Goal: Find specific page/section: Find specific page/section

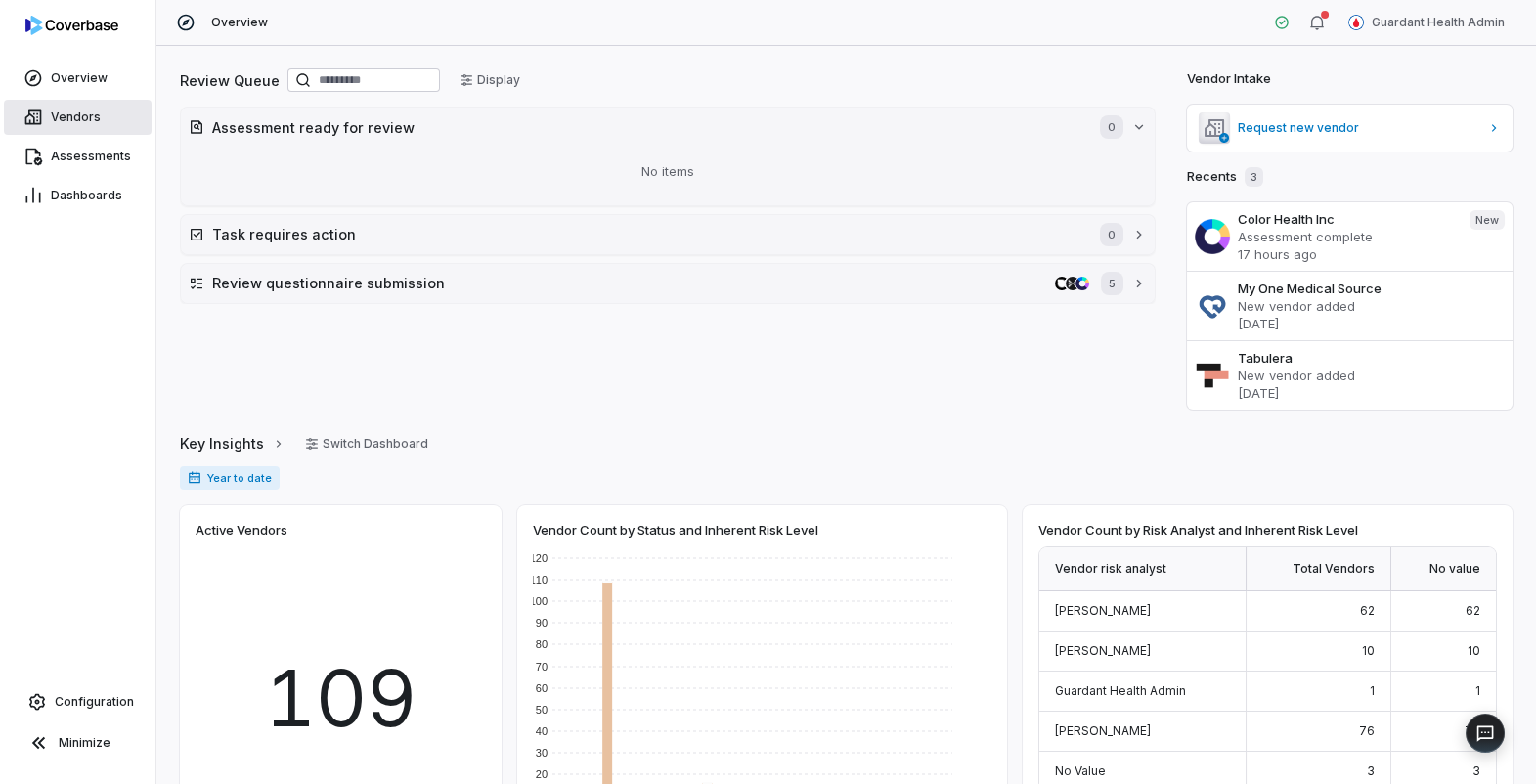
click at [71, 125] on link "Vendors" at bounding box center [78, 117] width 148 height 36
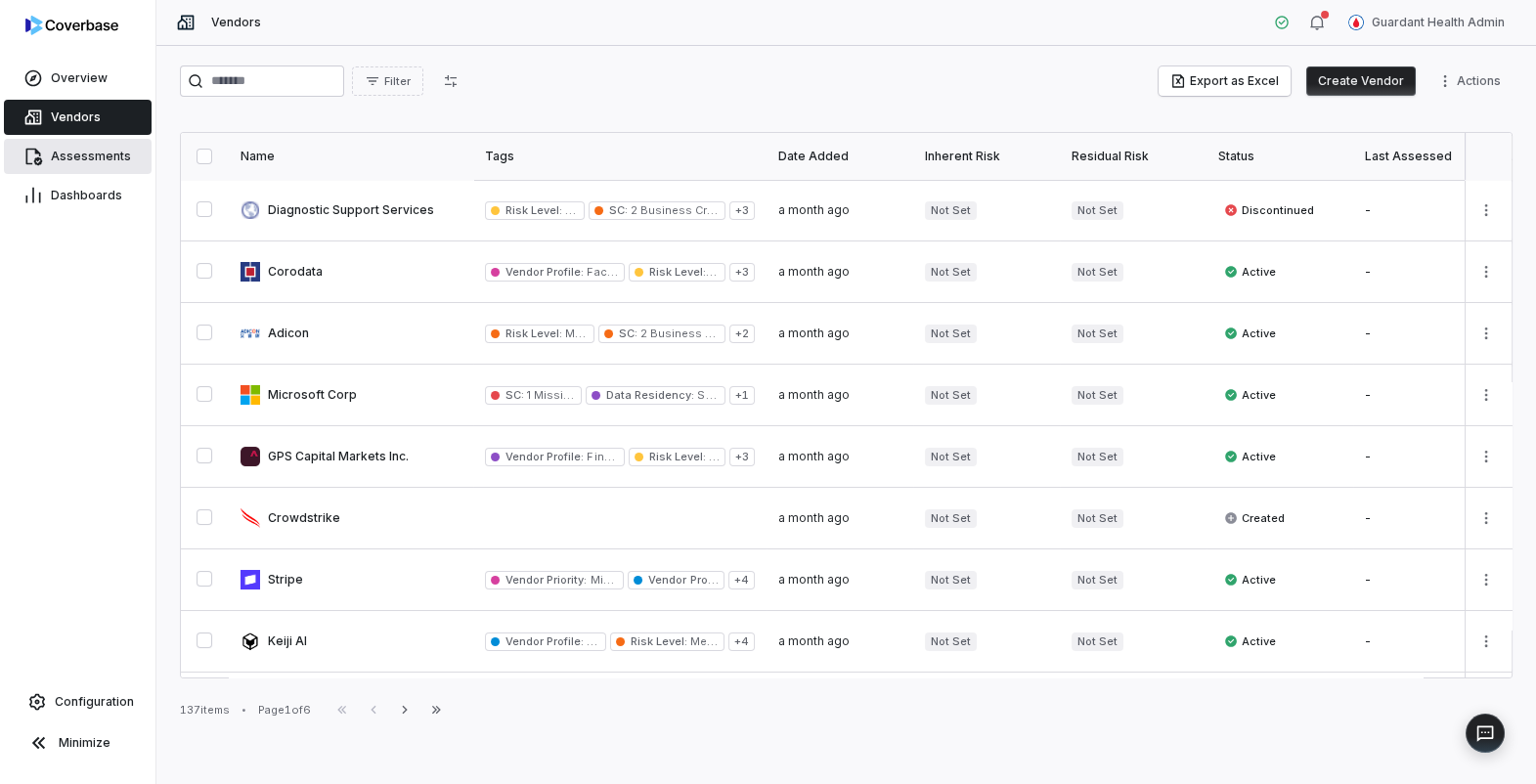
click at [86, 158] on span "Assessments" at bounding box center [91, 157] width 80 height 16
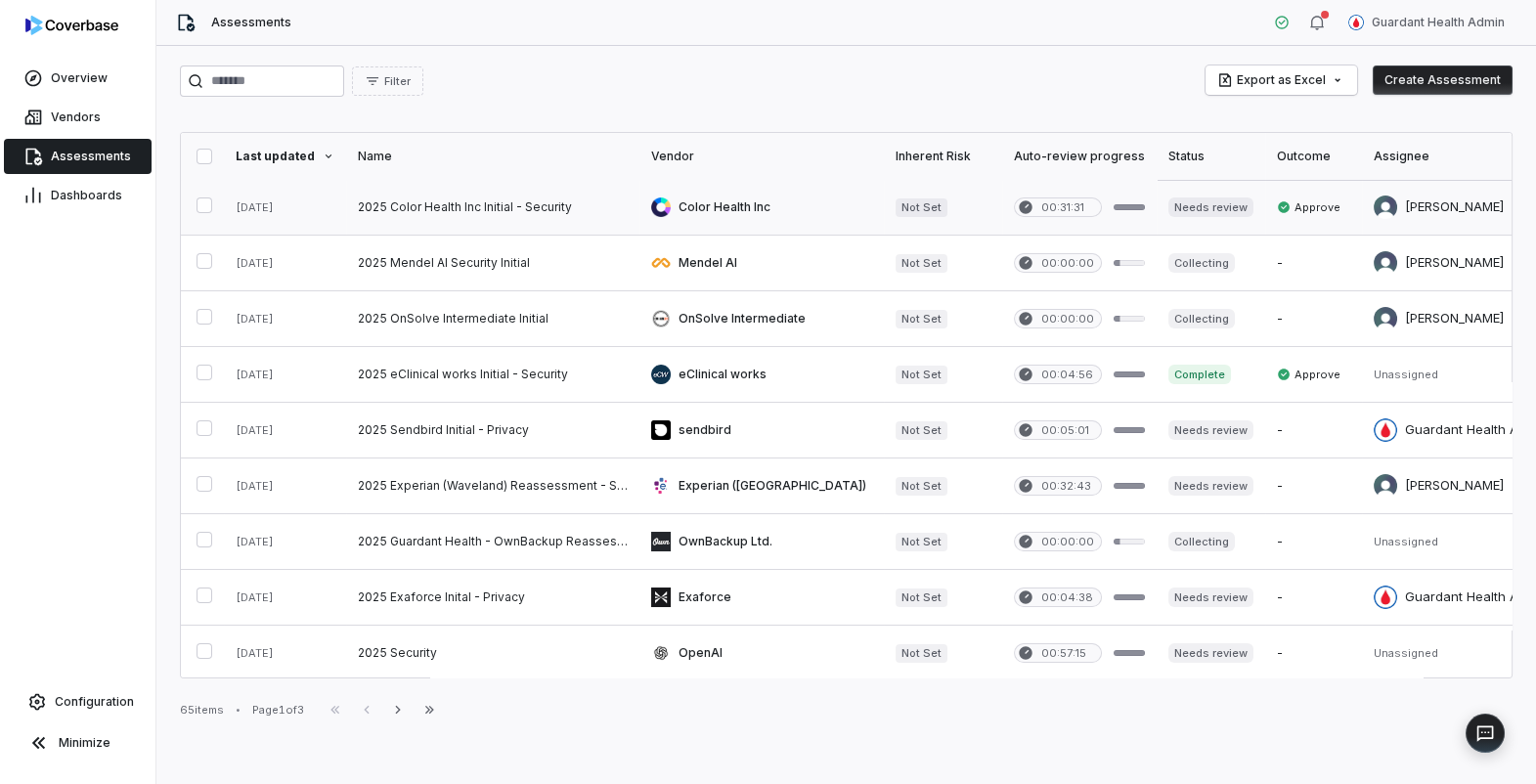
click at [727, 206] on link at bounding box center [762, 206] width 245 height 54
